Goal: Information Seeking & Learning: Check status

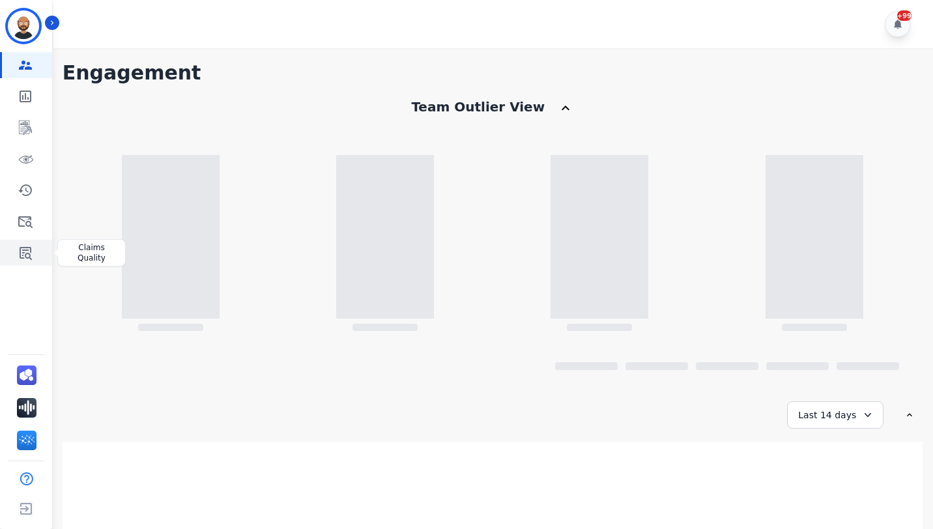
click at [23, 254] on icon "Sidebar" at bounding box center [26, 253] width 16 height 16
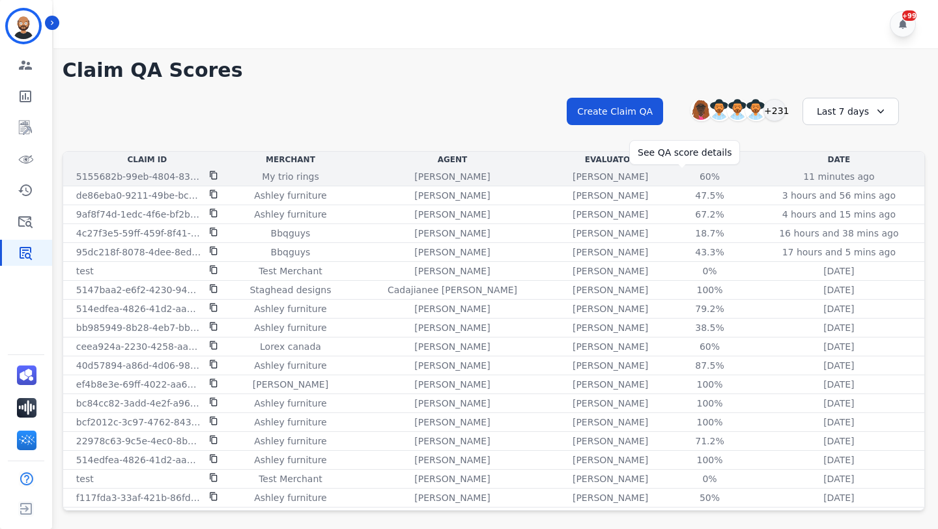
click at [680, 179] on div "60%" at bounding box center [709, 176] width 59 height 13
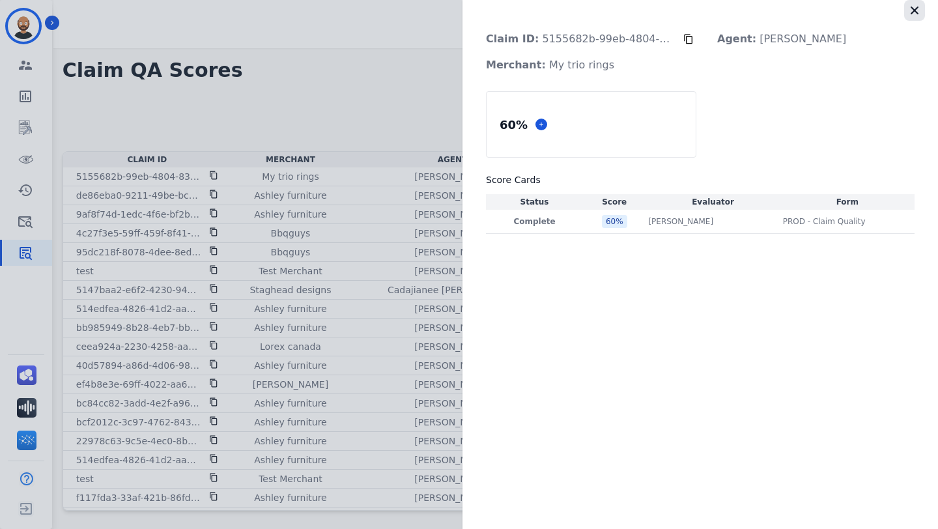
click at [919, 12] on icon "button" at bounding box center [914, 10] width 13 height 13
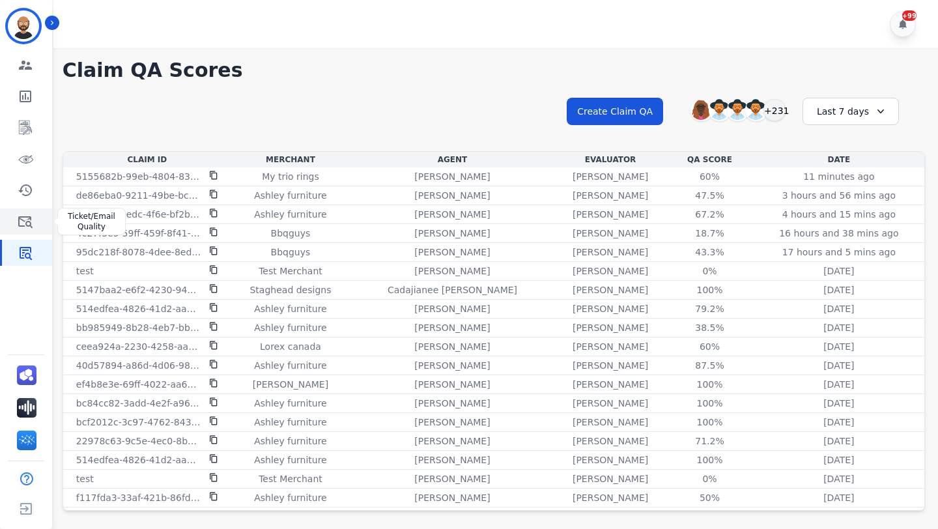
click at [22, 222] on icon "Sidebar" at bounding box center [26, 222] width 16 height 16
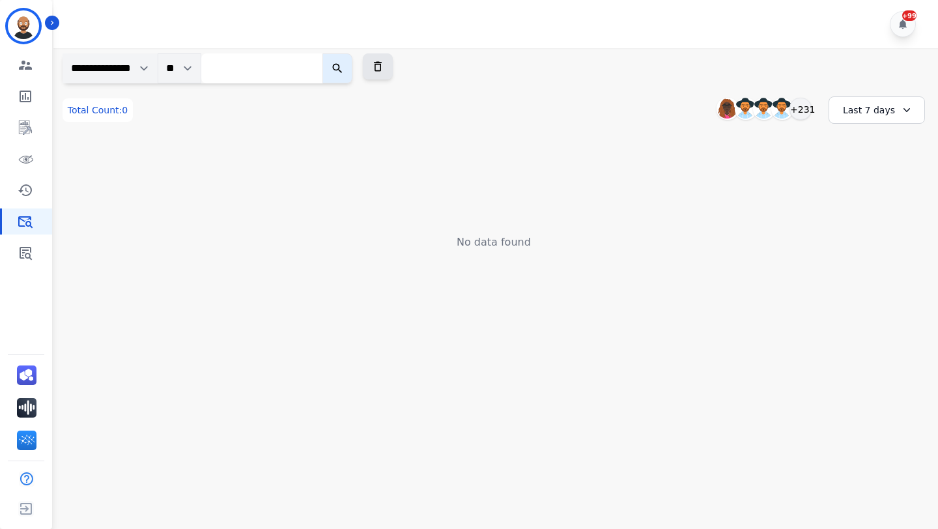
click at [149, 74] on select "**********" at bounding box center [110, 68] width 95 height 30
click at [151, 72] on select "**********" at bounding box center [110, 68] width 95 height 30
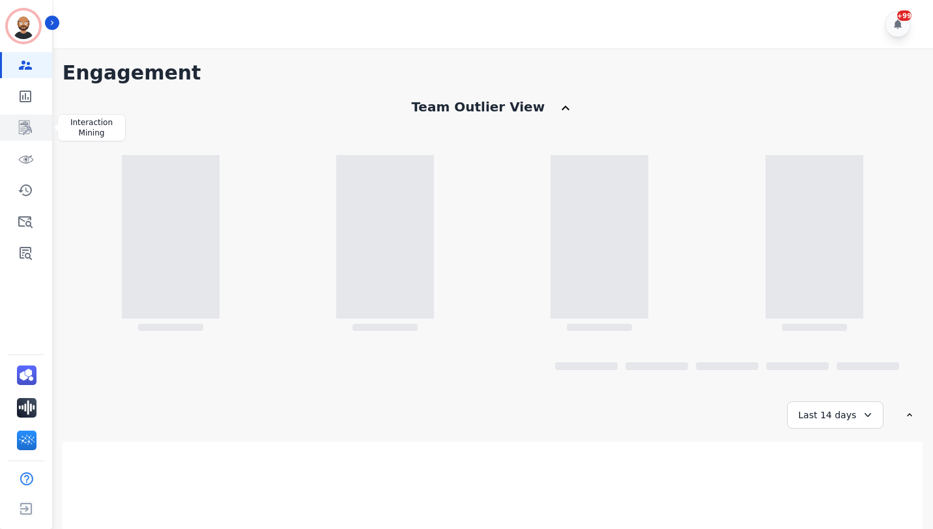
click at [23, 135] on icon "Sidebar" at bounding box center [26, 128] width 16 height 16
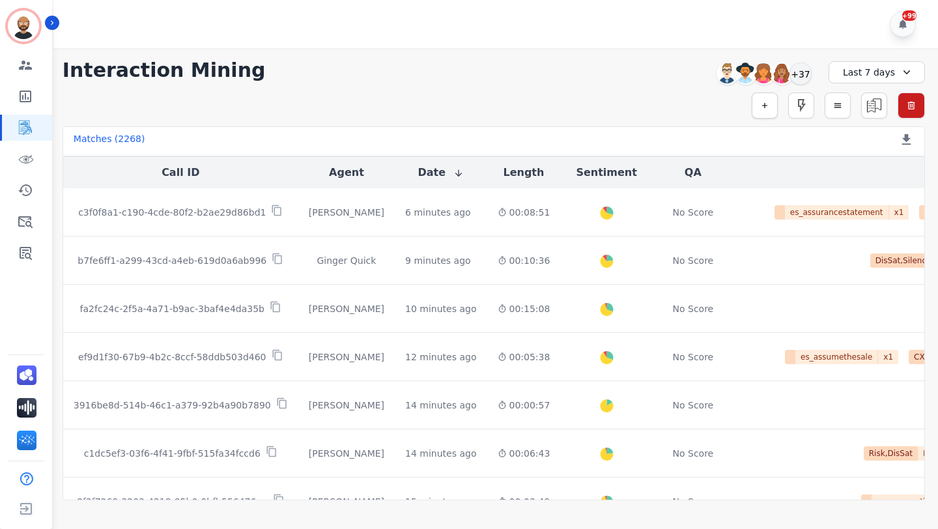
click at [757, 111] on button "button" at bounding box center [765, 106] width 26 height 26
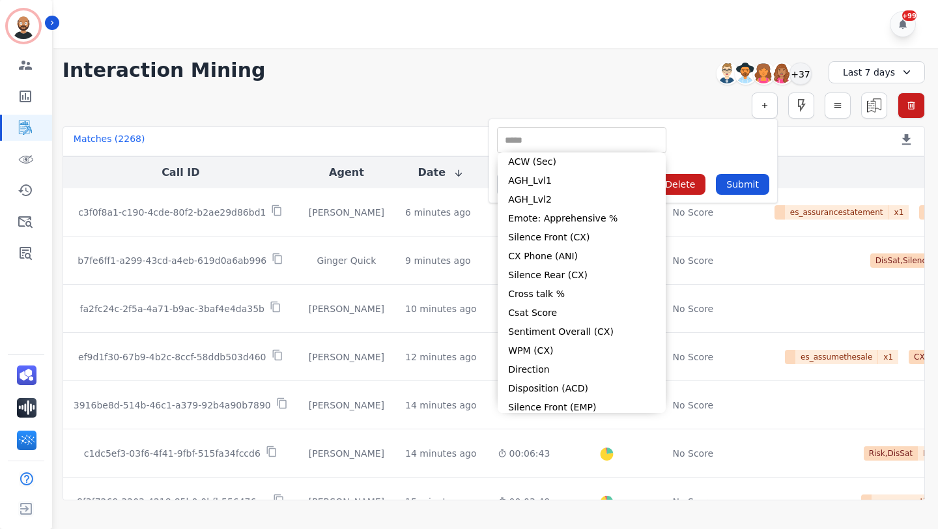
click at [582, 139] on input "selected options" at bounding box center [582, 141] width 163 height 14
click at [699, 130] on div "** ACW (Sec) AGH_Lvl1 AGH_Lvl2 Emote: Apprehensive % Silence Front (CX) CX Phon…" at bounding box center [633, 140] width 272 height 26
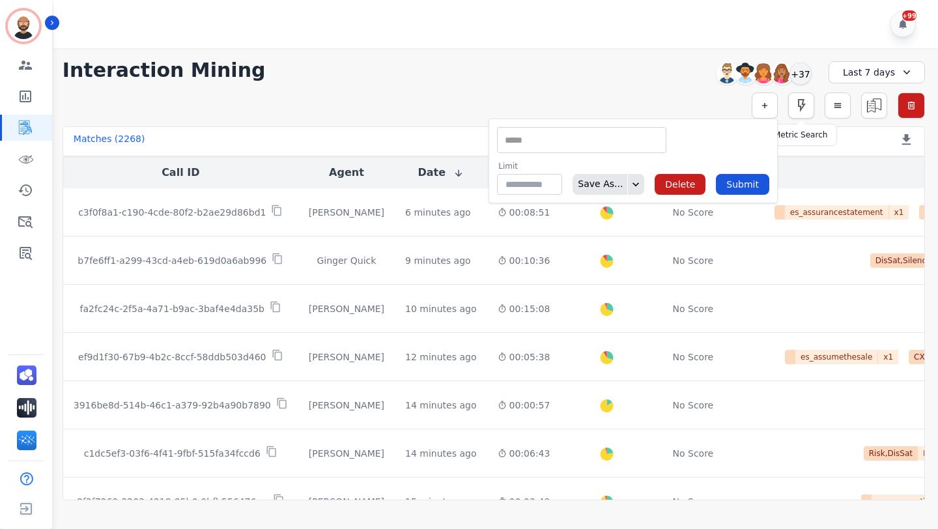
click at [793, 105] on button "button" at bounding box center [802, 106] width 26 height 26
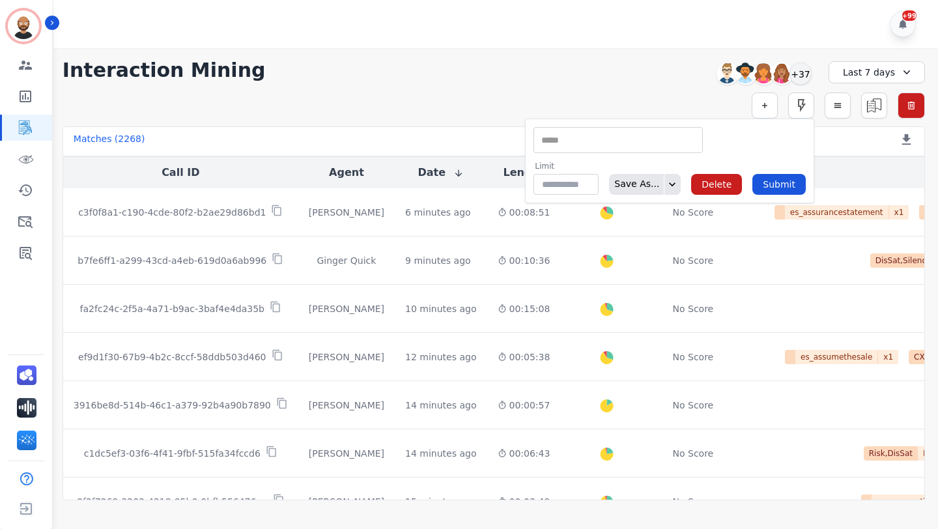
click at [658, 127] on div "** Acknowledge Objection Active Listening Agent Confidence Agent Introduction A…" at bounding box center [618, 140] width 169 height 26
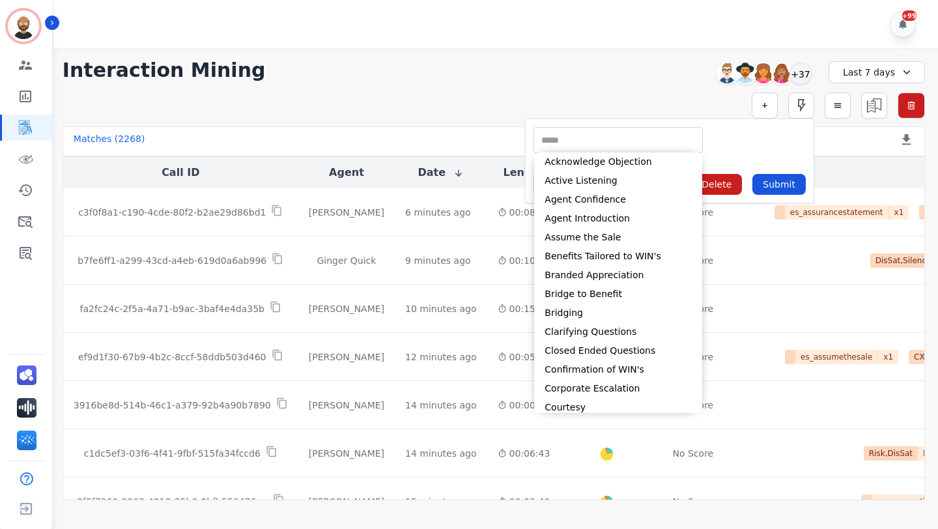
click at [667, 80] on div "**********" at bounding box center [494, 70] width 863 height 23
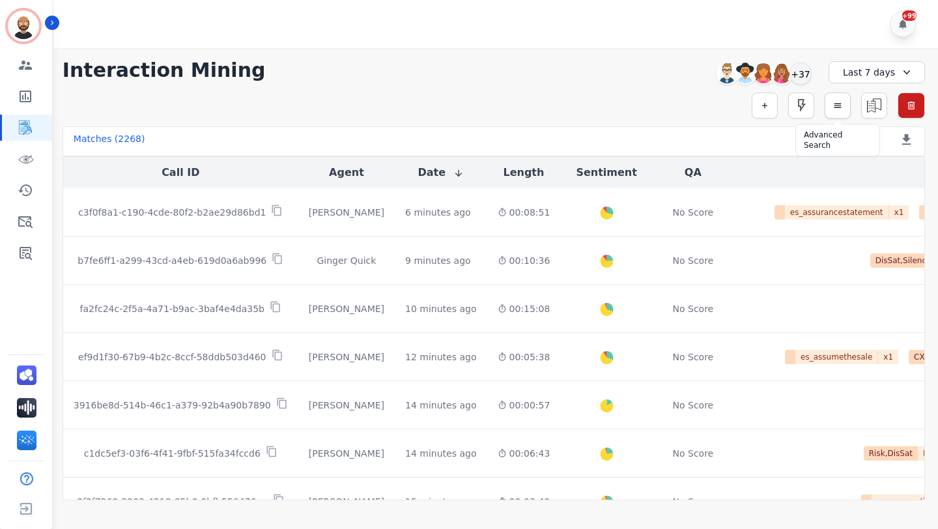
click at [830, 106] on button "button" at bounding box center [838, 106] width 26 height 26
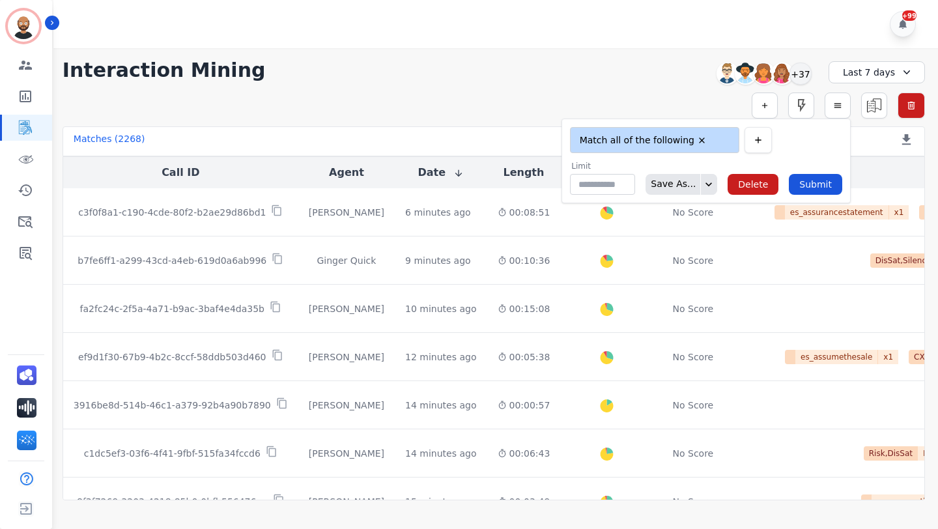
click at [764, 144] on icon "button" at bounding box center [758, 140] width 10 height 10
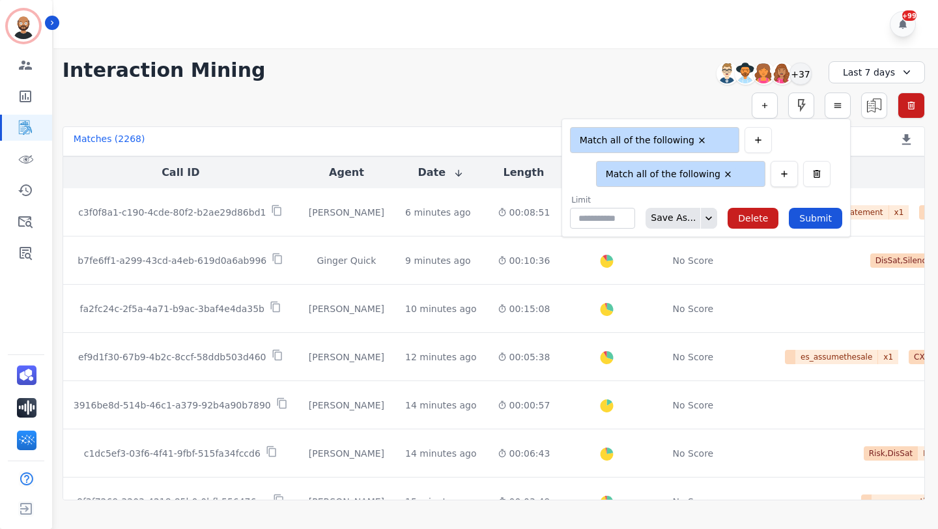
click at [790, 175] on icon "button" at bounding box center [784, 174] width 10 height 10
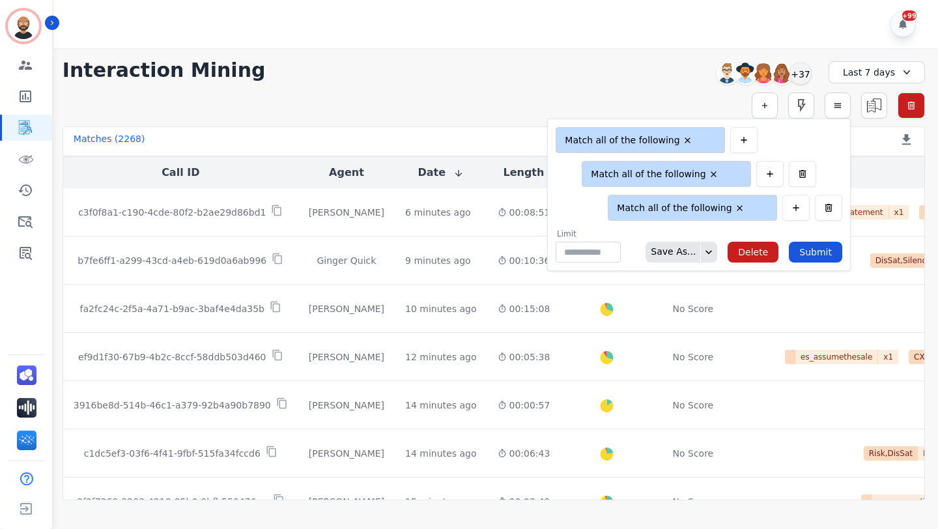
click at [644, 181] on ul "Match all of the following" at bounding box center [664, 174] width 158 height 16
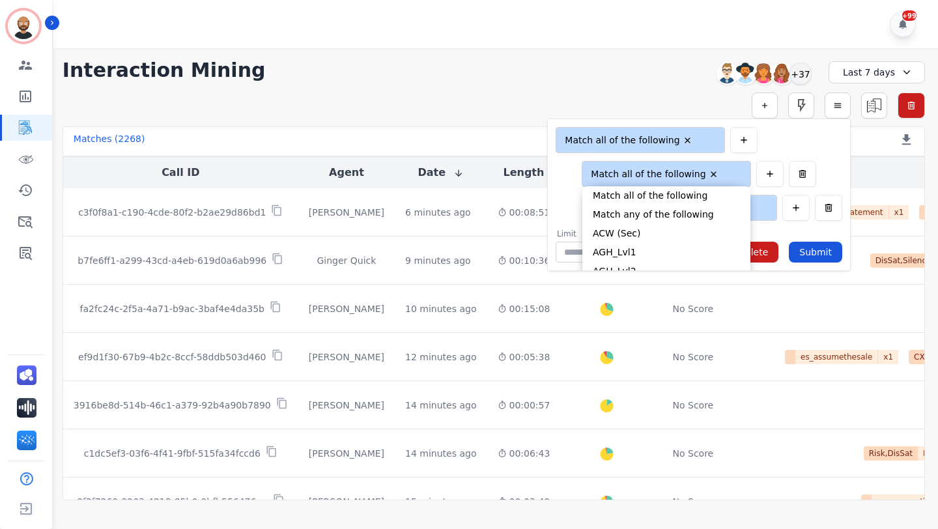
click at [632, 133] on ul "Match all of the following" at bounding box center [638, 140] width 158 height 16
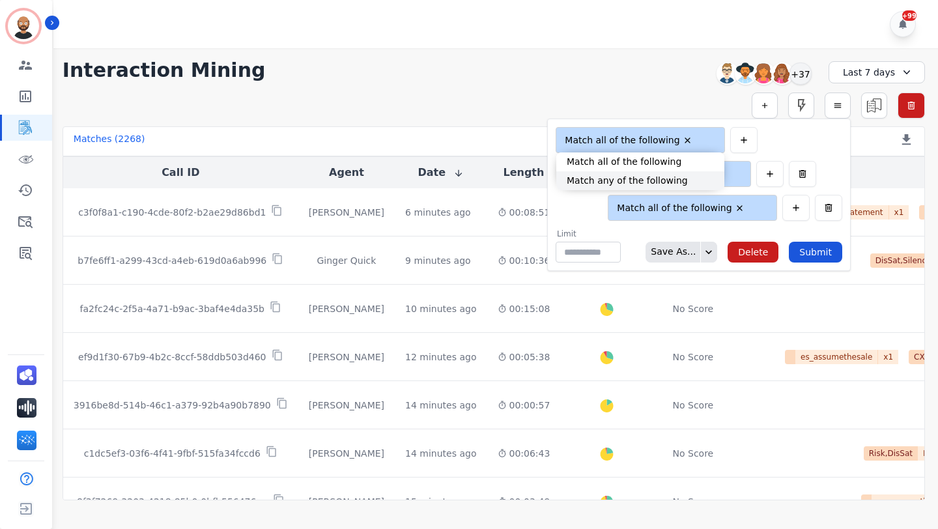
type input "**********"
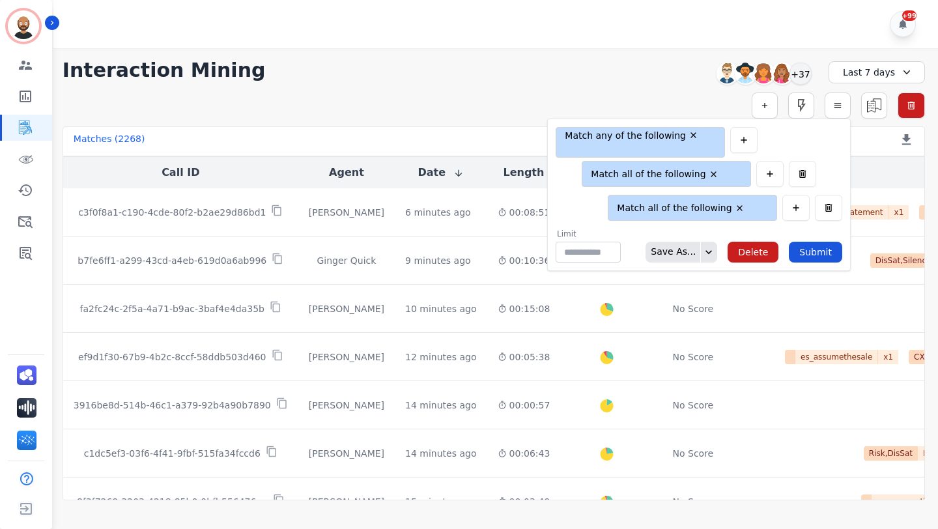
click at [623, 177] on li "Match all of the following" at bounding box center [655, 174] width 136 height 12
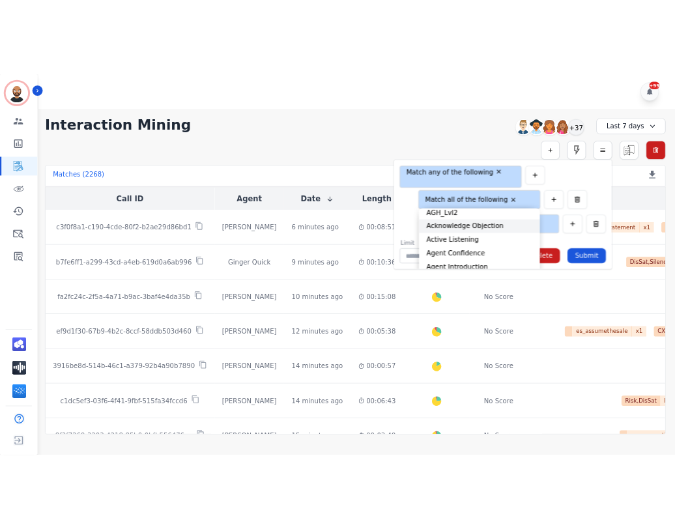
scroll to position [96, 0]
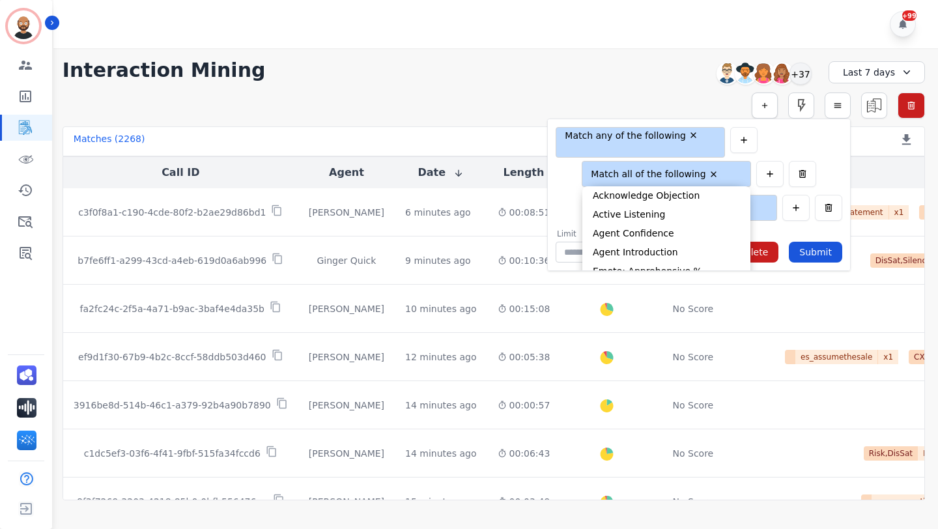
click at [761, 104] on icon "button" at bounding box center [765, 105] width 9 height 9
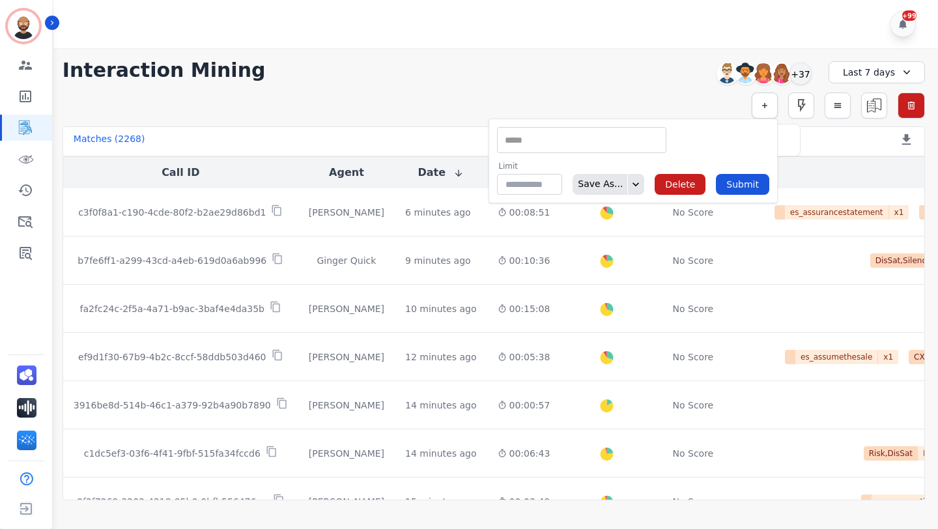
click at [766, 108] on icon "button" at bounding box center [765, 105] width 9 height 9
click at [841, 126] on div "Matches ( 2268 ) Export Call List" at bounding box center [494, 141] width 863 height 30
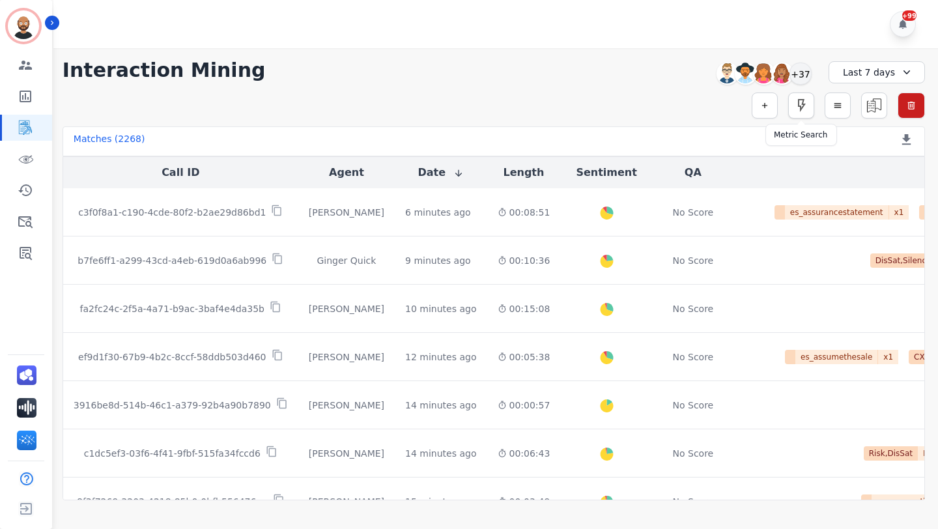
click at [803, 108] on icon "button" at bounding box center [802, 106] width 16 height 16
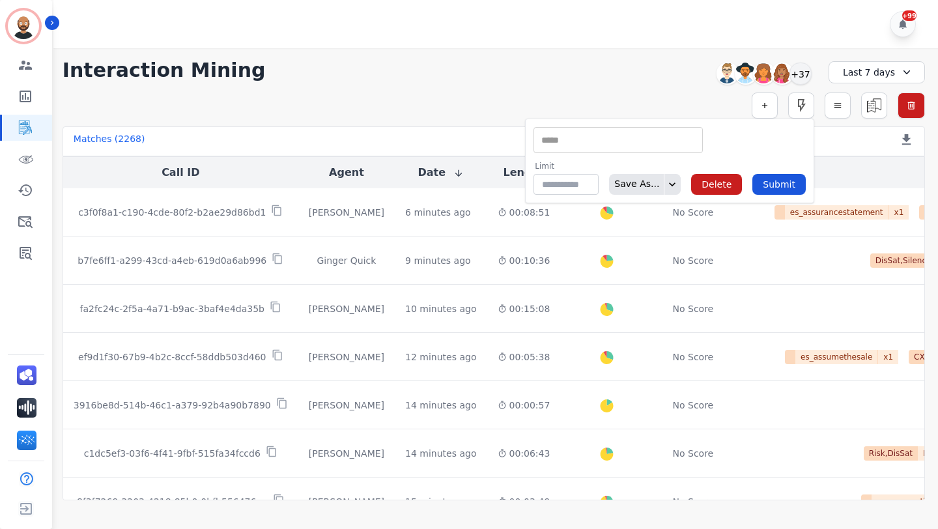
click at [671, 130] on div "** Acknowledge Objection Active Listening Agent Confidence Agent Introduction A…" at bounding box center [618, 140] width 169 height 26
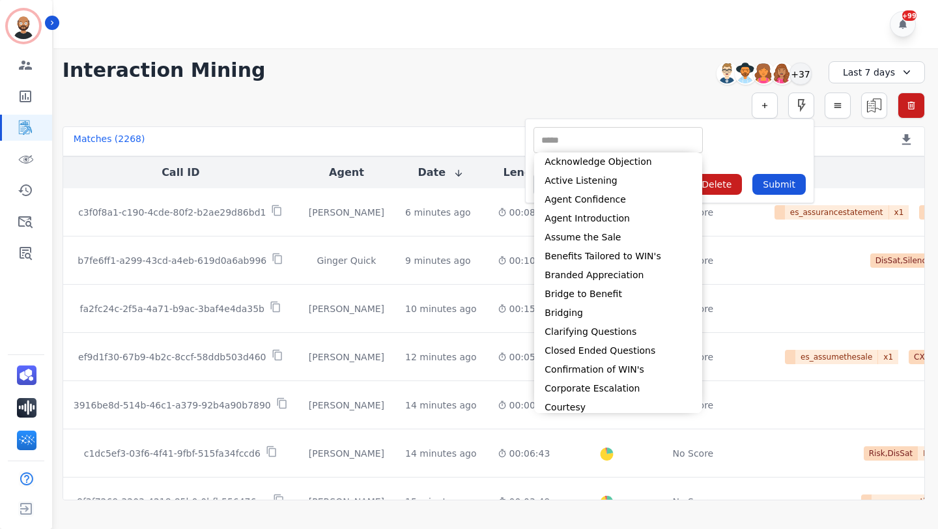
click at [691, 89] on div "**********" at bounding box center [494, 274] width 889 height 452
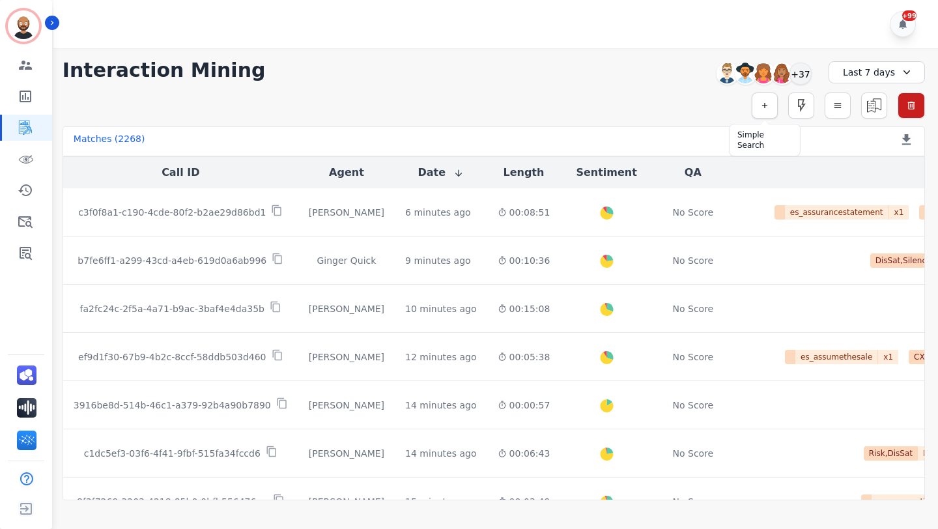
click at [773, 104] on button "button" at bounding box center [765, 106] width 26 height 26
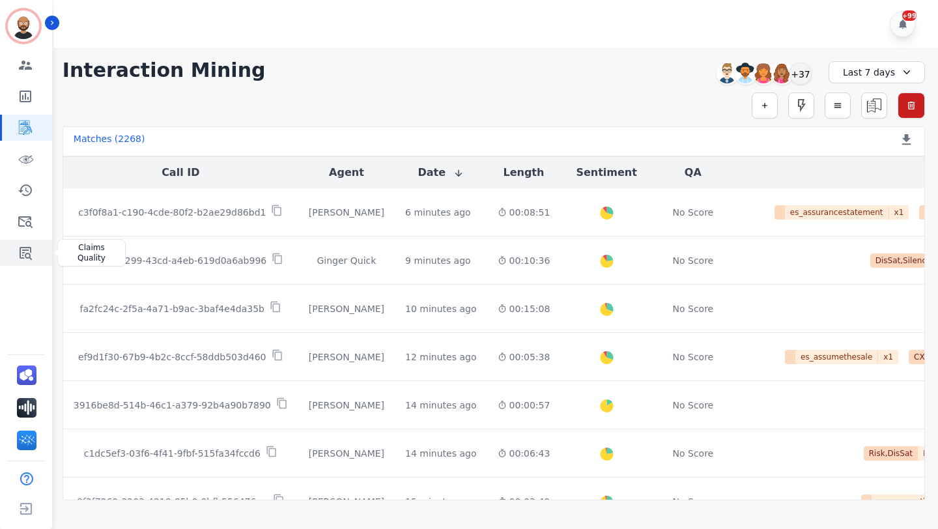
click at [32, 244] on link "Sidebar" at bounding box center [27, 253] width 50 height 26
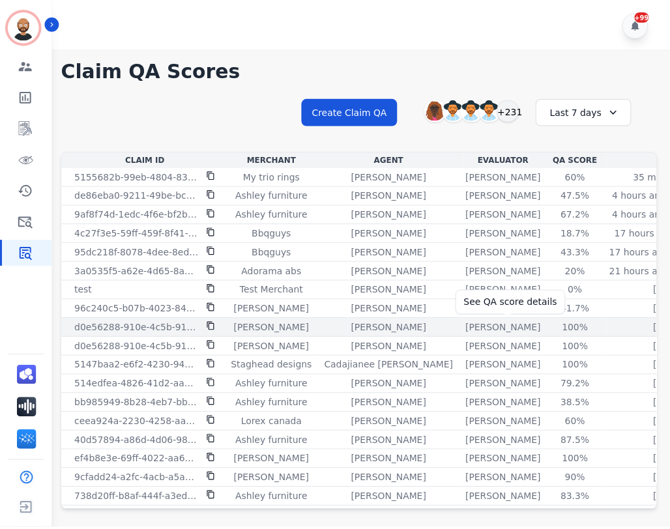
scroll to position [778, 0]
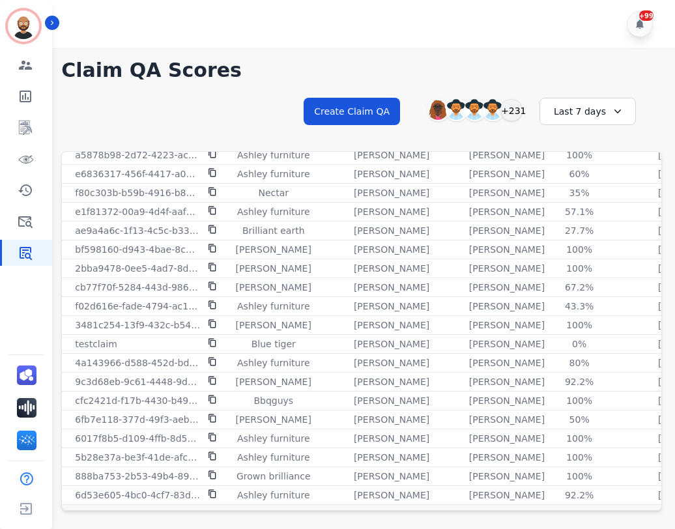
click at [602, 113] on div "Last 7 days" at bounding box center [588, 111] width 96 height 27
click at [604, 202] on li "Last 14 days" at bounding box center [596, 206] width 65 height 13
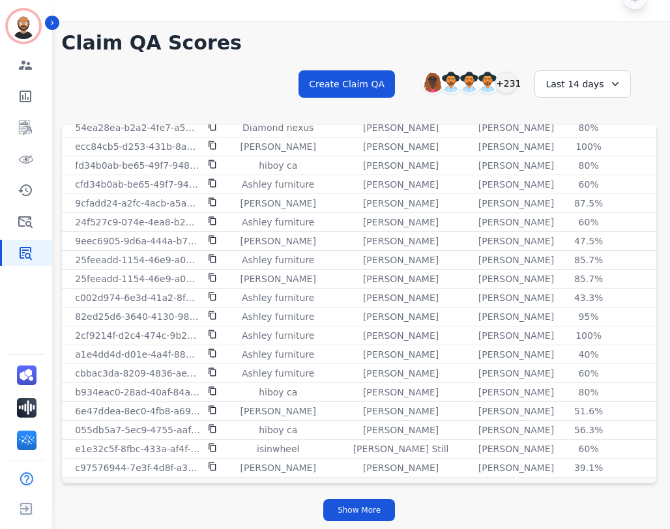
scroll to position [1554, 0]
click at [353, 513] on button "Show More" at bounding box center [359, 510] width 72 height 22
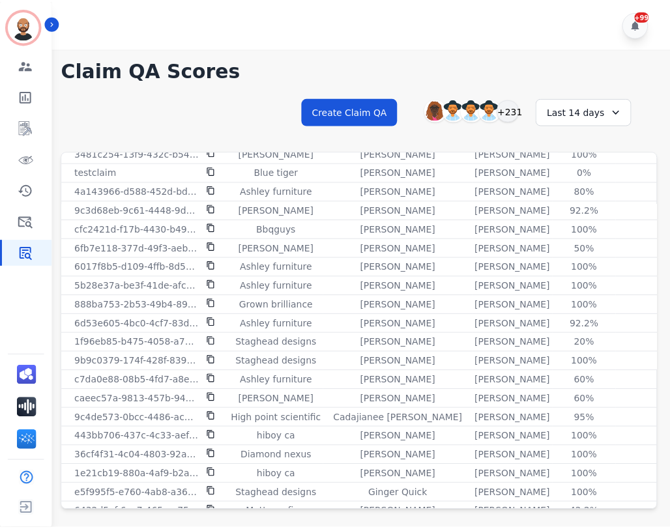
scroll to position [1595, 0]
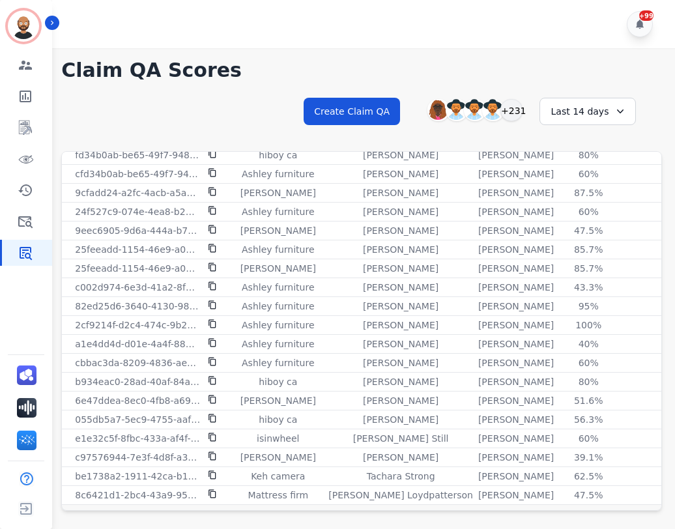
click at [560, 111] on div "Last 14 days" at bounding box center [588, 111] width 96 height 27
click at [591, 222] on li "Last 30 days" at bounding box center [596, 222] width 65 height 13
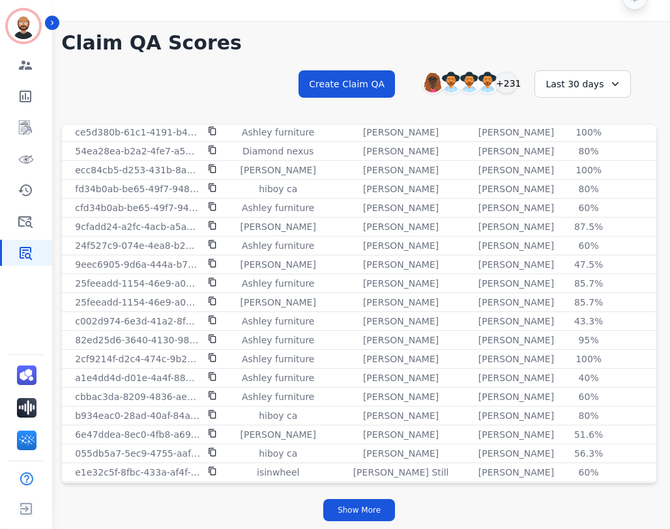
scroll to position [1558, 0]
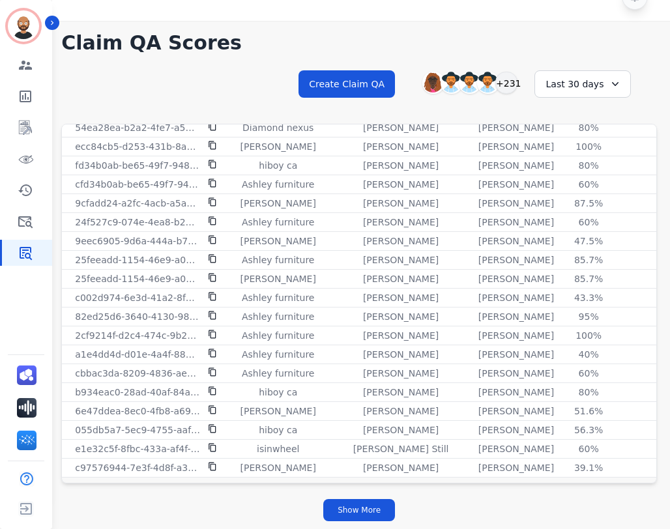
click at [609, 93] on div "Last 30 days" at bounding box center [582, 83] width 96 height 27
click at [597, 220] on li "Last 12 months" at bounding box center [591, 233] width 65 height 26
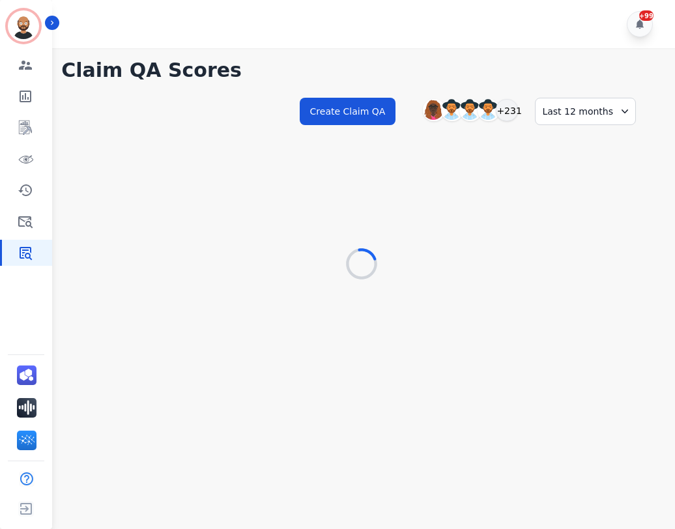
click at [609, 122] on div "Last 12 months" at bounding box center [585, 111] width 101 height 27
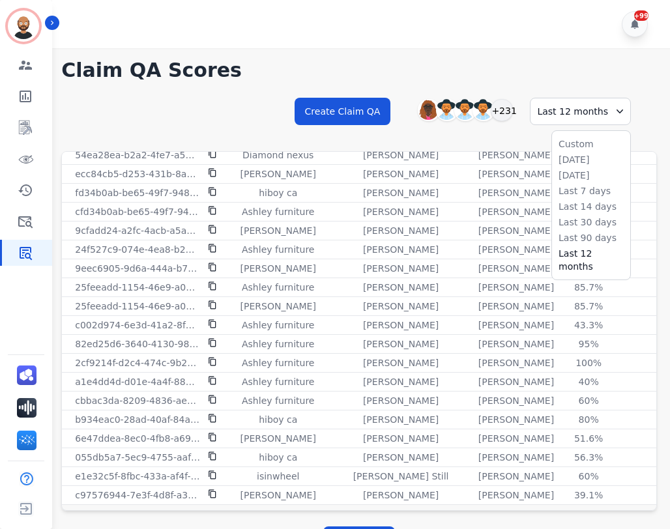
scroll to position [27, 0]
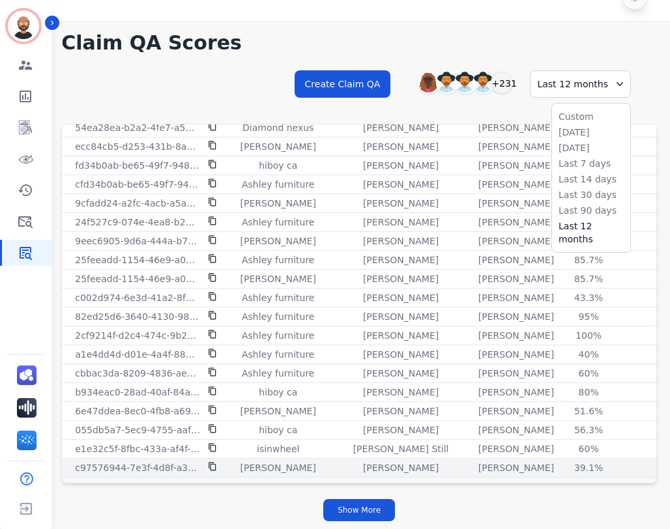
click at [390, 461] on p "[PERSON_NAME]" at bounding box center [401, 467] width 76 height 13
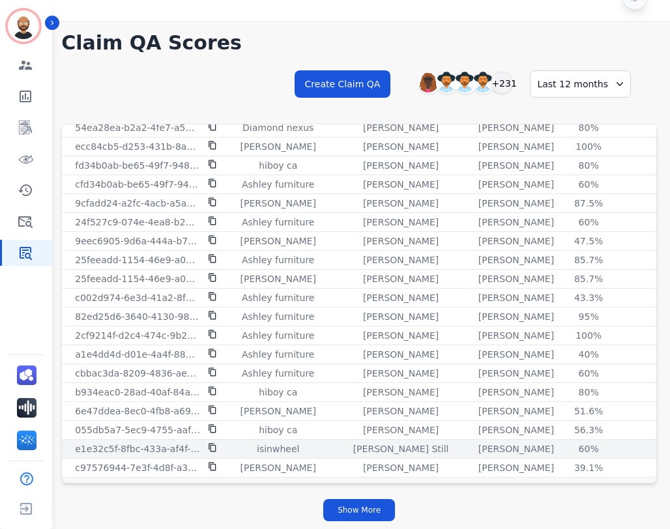
click at [219, 445] on div "e1e32c5f-8fbc-433a-af4f-5448ca9ae48a" at bounding box center [146, 449] width 163 height 13
click at [211, 444] on icon at bounding box center [212, 448] width 7 height 8
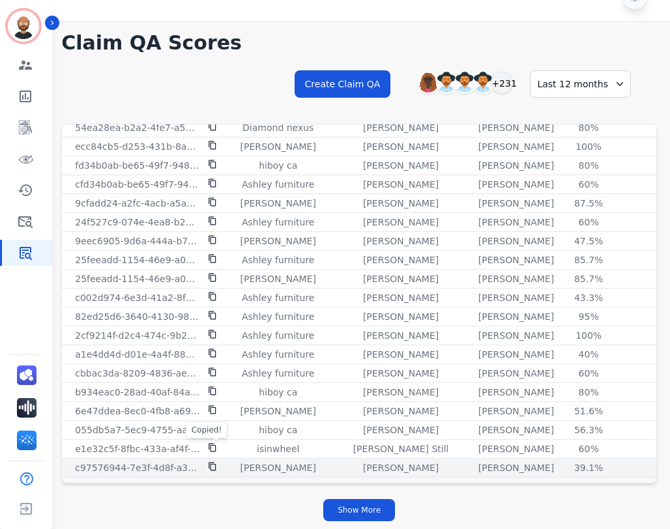
click at [212, 465] on icon at bounding box center [212, 467] width 7 height 8
click at [151, 461] on p "c97576944-7e3f-4d8f-a3a4-3af2d98b9321" at bounding box center [137, 467] width 125 height 13
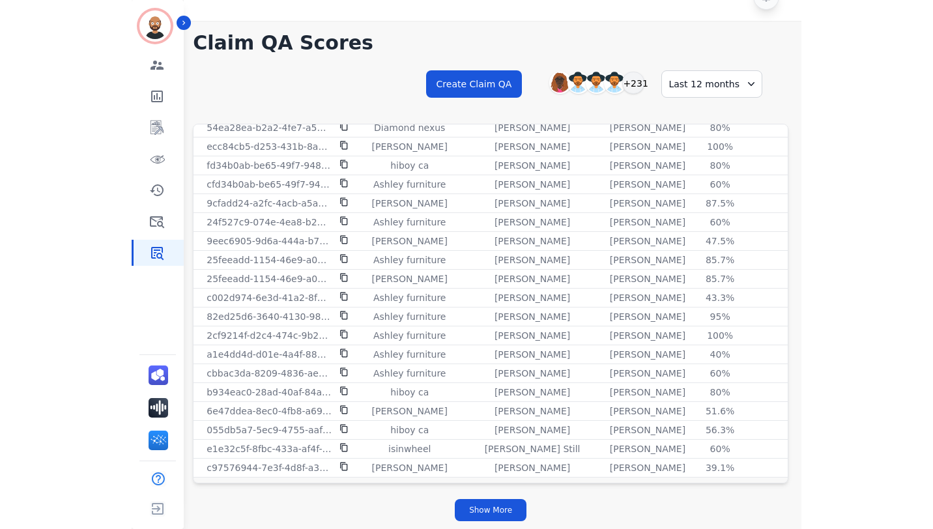
scroll to position [1552, 0]
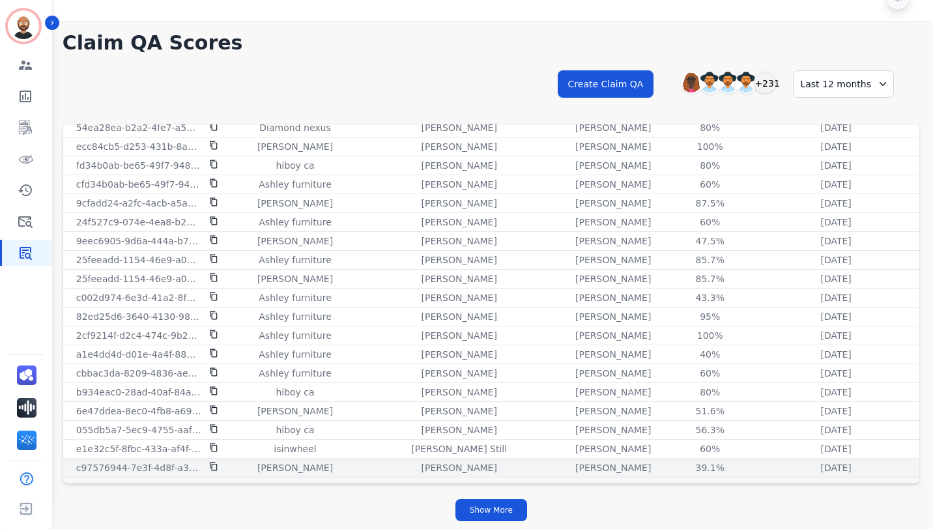
click at [594, 468] on p "[PERSON_NAME]" at bounding box center [613, 467] width 76 height 13
click at [681, 471] on div "39.1%" at bounding box center [710, 467] width 59 height 13
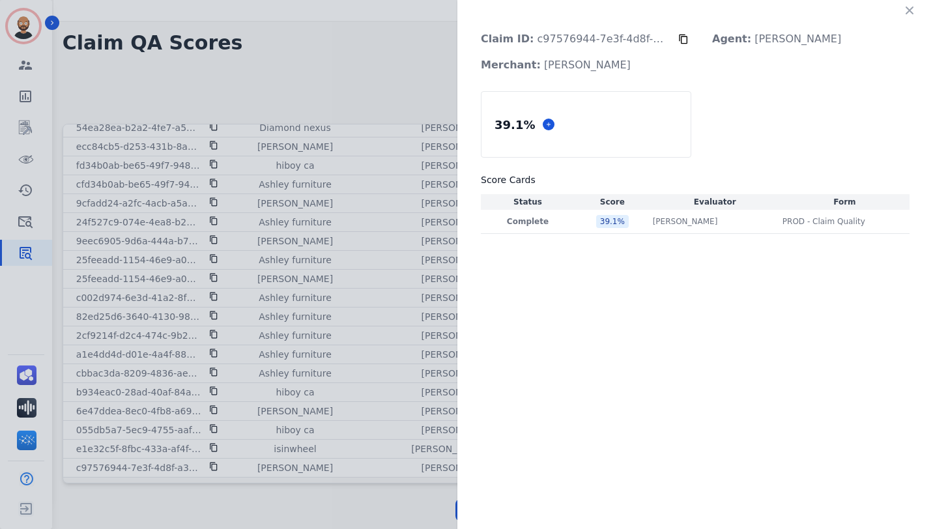
click at [377, 77] on div "Claim ID: c97576944-7e3f-4d8f-a3a4-3af2d98b9321 Agent: [PERSON_NAME]: [PERSON_N…" at bounding box center [466, 264] width 933 height 529
click at [676, 218] on p "[PERSON_NAME]" at bounding box center [685, 221] width 65 height 10
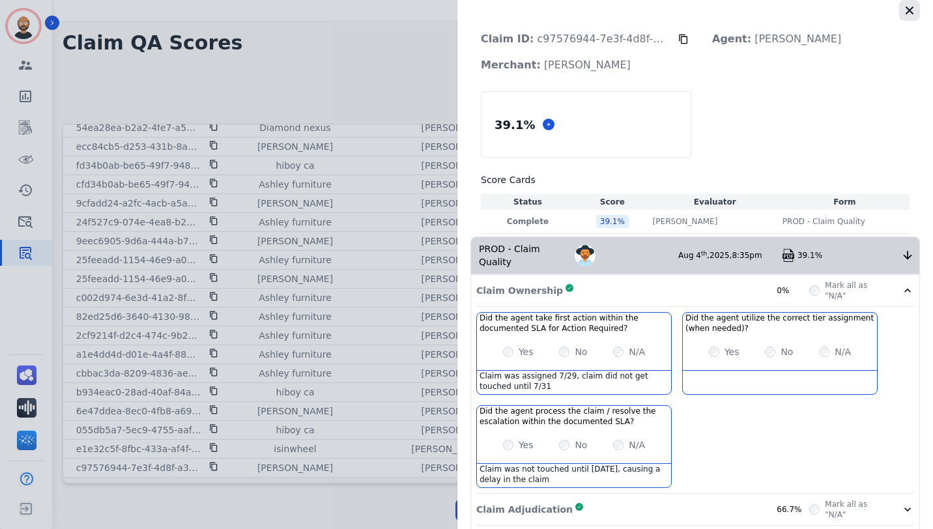
click at [907, 10] on icon "button" at bounding box center [909, 10] width 13 height 13
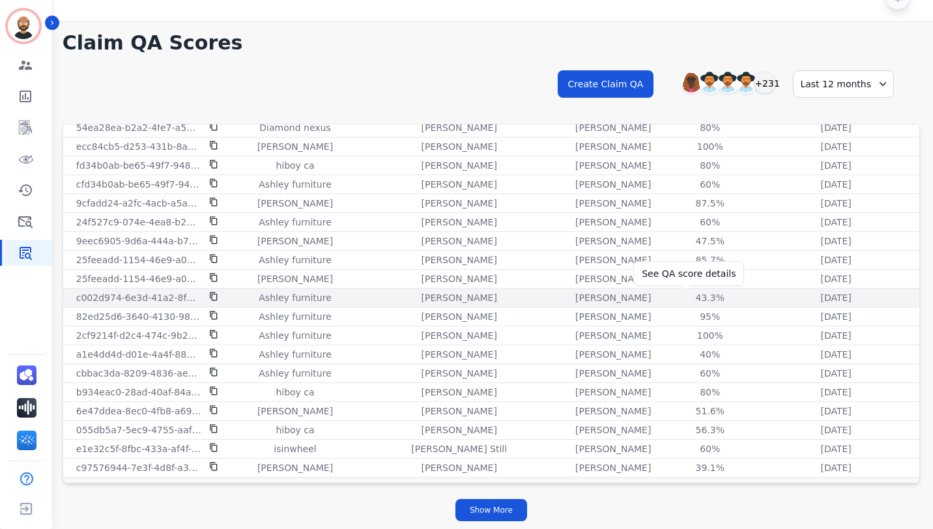
click at [681, 296] on div "43.3%" at bounding box center [710, 297] width 59 height 13
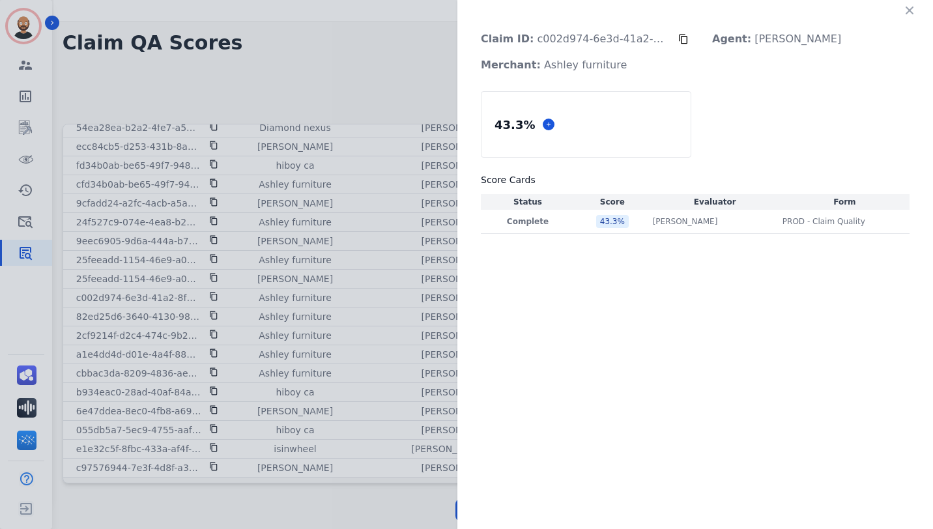
click at [319, 70] on div "Claim ID: c002d974-6e3d-41a2-8f42-8aeef8614121 Agent: [PERSON_NAME] Merchant: A…" at bounding box center [466, 264] width 933 height 529
